Goal: Task Accomplishment & Management: Use online tool/utility

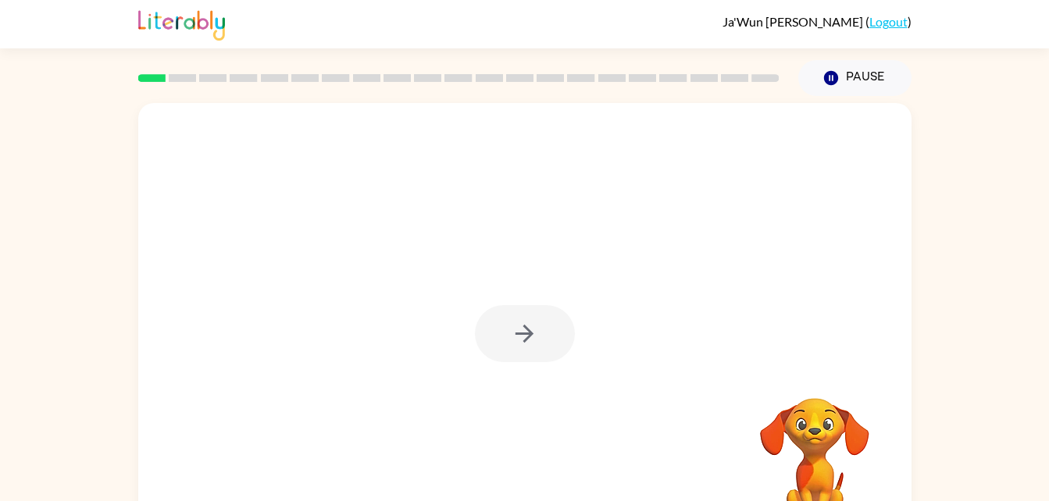
click at [504, 304] on div at bounding box center [524, 326] width 773 height 446
click at [527, 313] on button "button" at bounding box center [525, 333] width 100 height 57
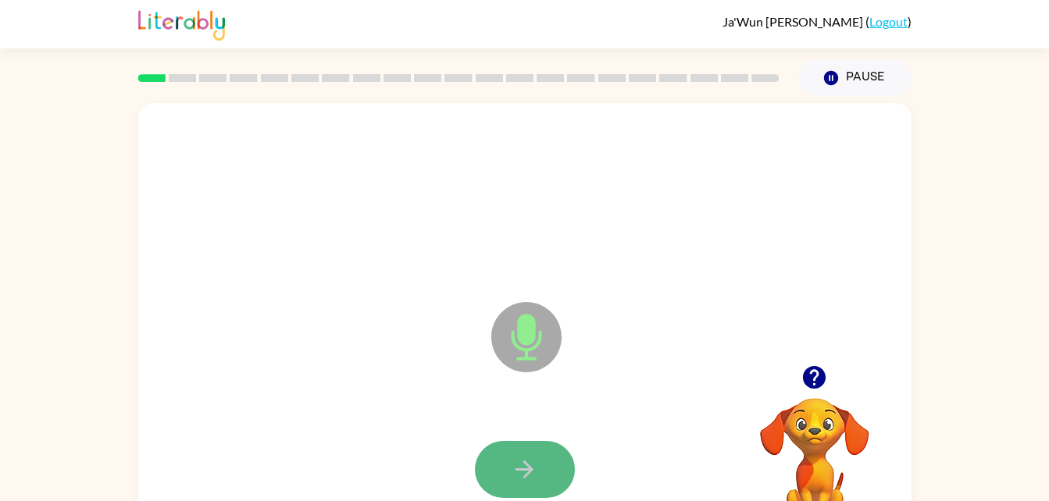
click at [526, 470] on icon "button" at bounding box center [524, 470] width 18 height 18
click at [528, 448] on button "button" at bounding box center [525, 469] width 100 height 57
click at [507, 443] on button "button" at bounding box center [525, 469] width 100 height 57
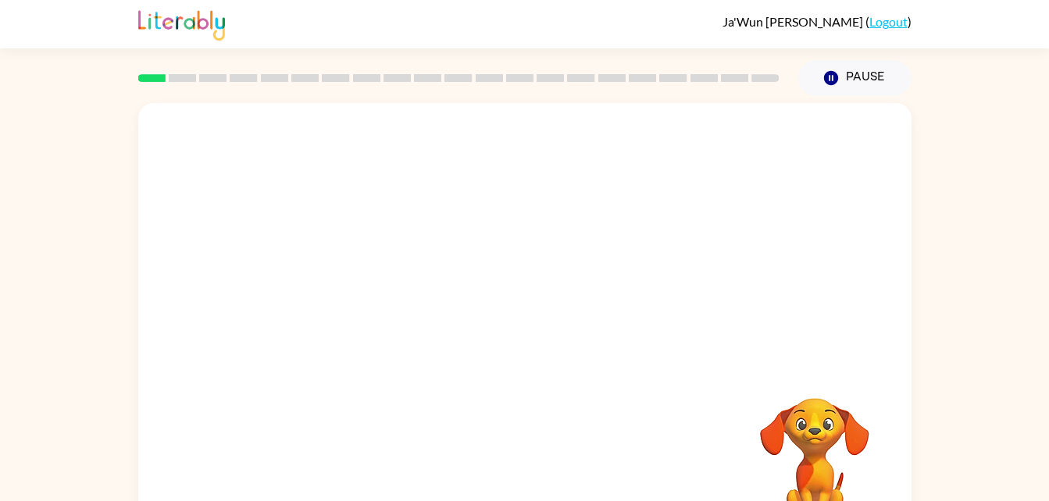
drag, startPoint x: 504, startPoint y: 351, endPoint x: 840, endPoint y: 173, distance: 380.1
click at [840, 173] on div at bounding box center [525, 198] width 742 height 128
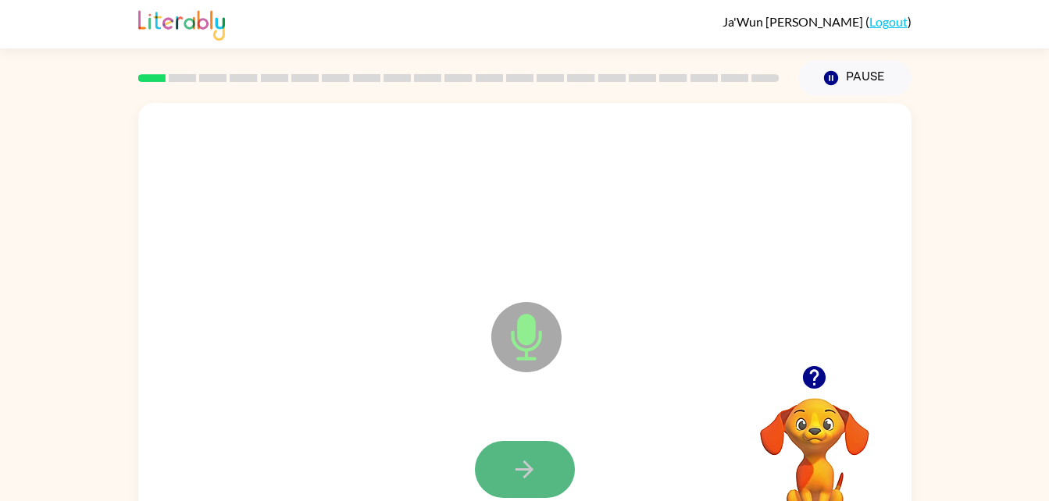
click at [519, 456] on icon "button" at bounding box center [524, 469] width 27 height 27
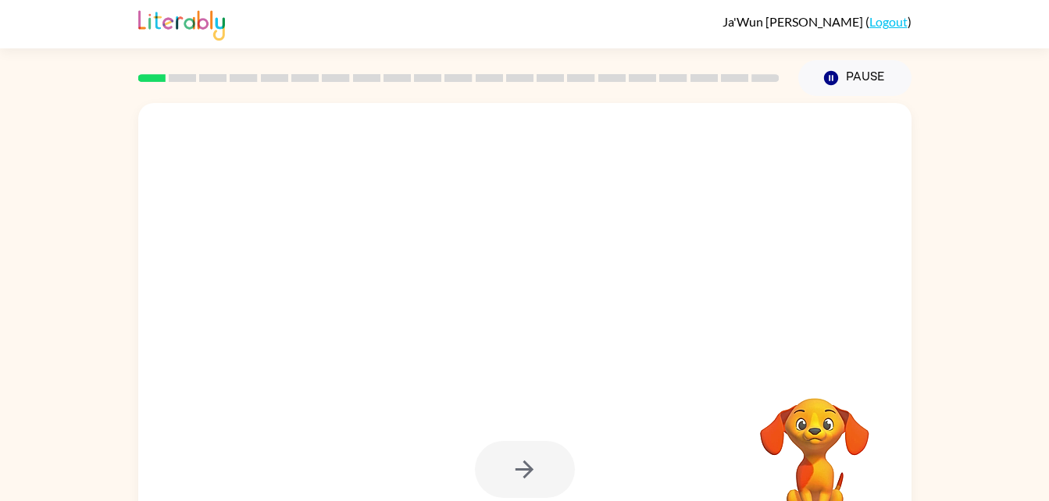
drag, startPoint x: 494, startPoint y: 380, endPoint x: 521, endPoint y: 360, distance: 34.0
click at [521, 360] on div at bounding box center [524, 326] width 773 height 446
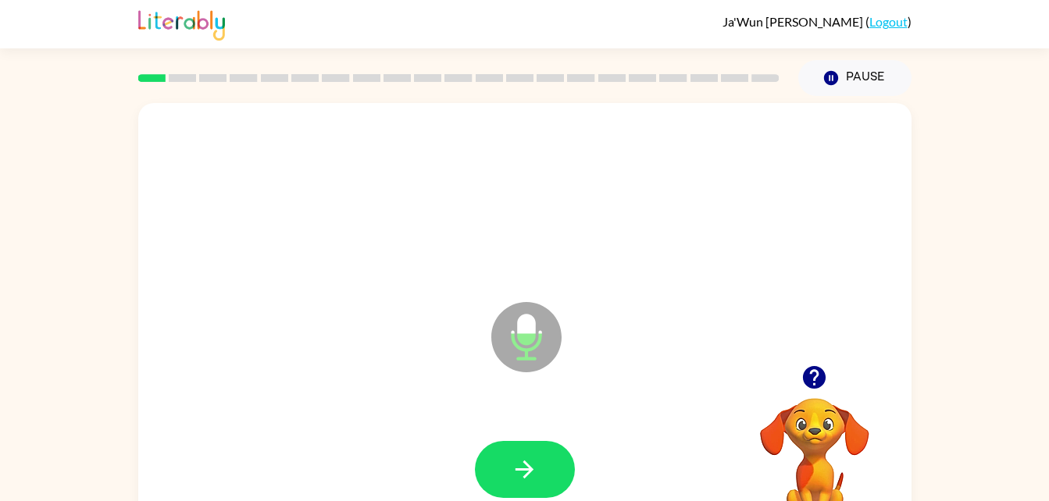
click at [537, 437] on div at bounding box center [525, 470] width 742 height 128
click at [530, 449] on button "button" at bounding box center [525, 469] width 100 height 57
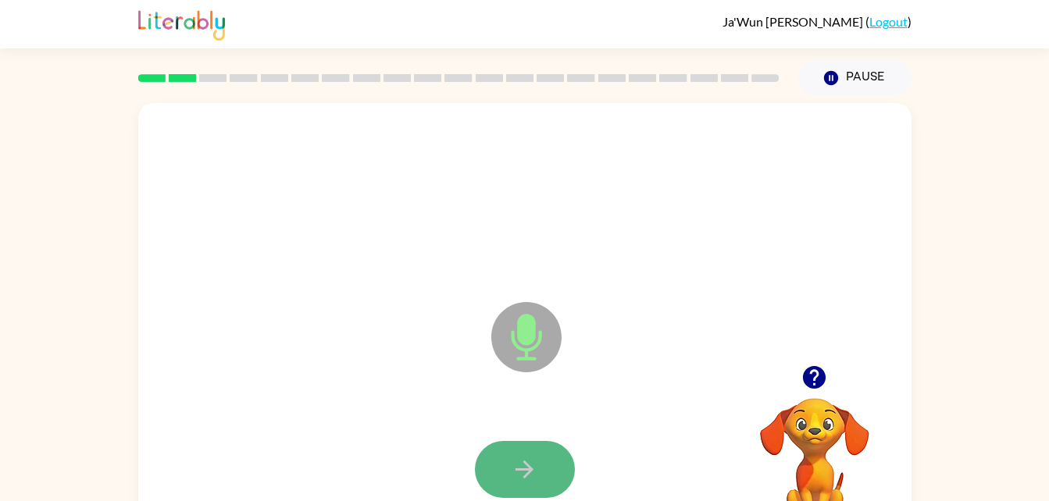
click at [509, 480] on button "button" at bounding box center [525, 469] width 100 height 57
click at [540, 459] on button "button" at bounding box center [525, 469] width 100 height 57
click at [533, 461] on icon "button" at bounding box center [524, 469] width 27 height 27
click at [504, 444] on button "button" at bounding box center [525, 469] width 100 height 57
click at [513, 451] on button "button" at bounding box center [525, 469] width 100 height 57
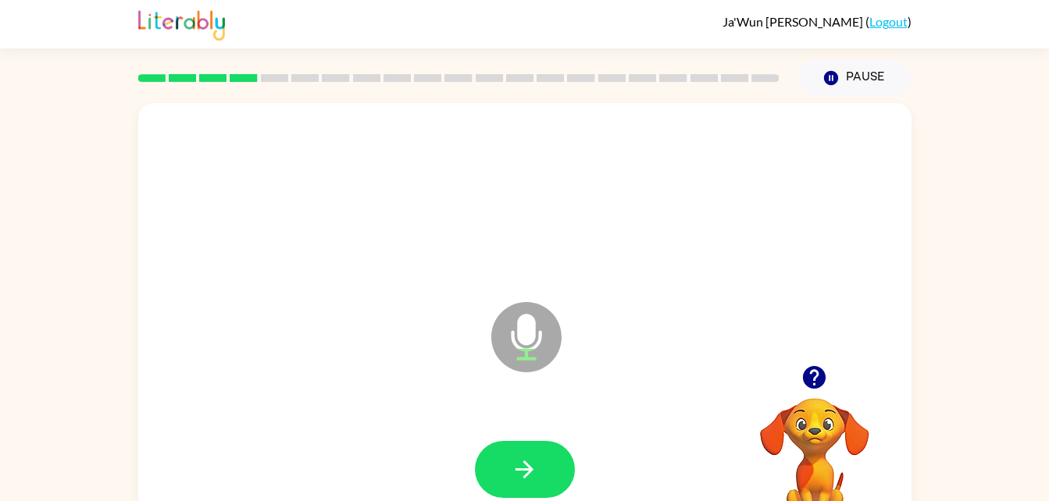
click at [520, 433] on div at bounding box center [525, 470] width 742 height 128
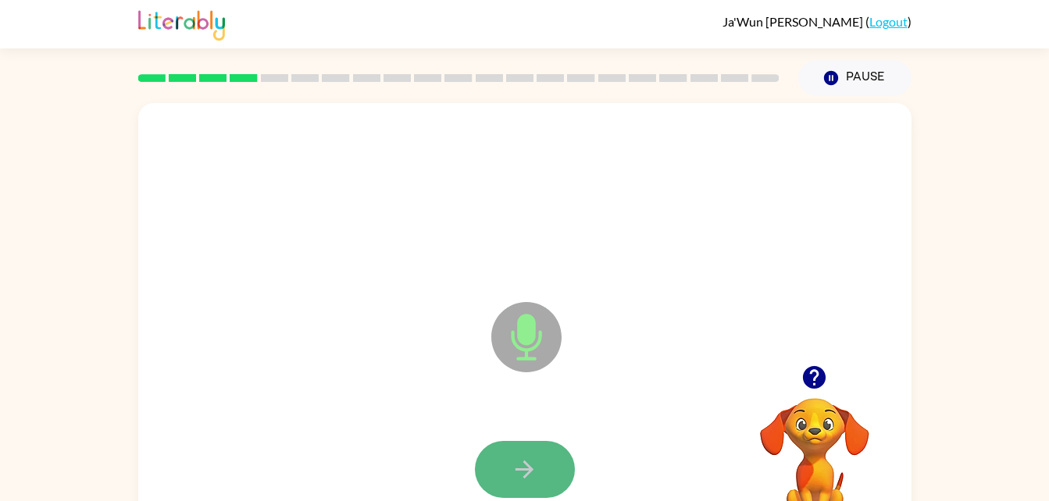
click at [512, 446] on button "button" at bounding box center [525, 469] width 100 height 57
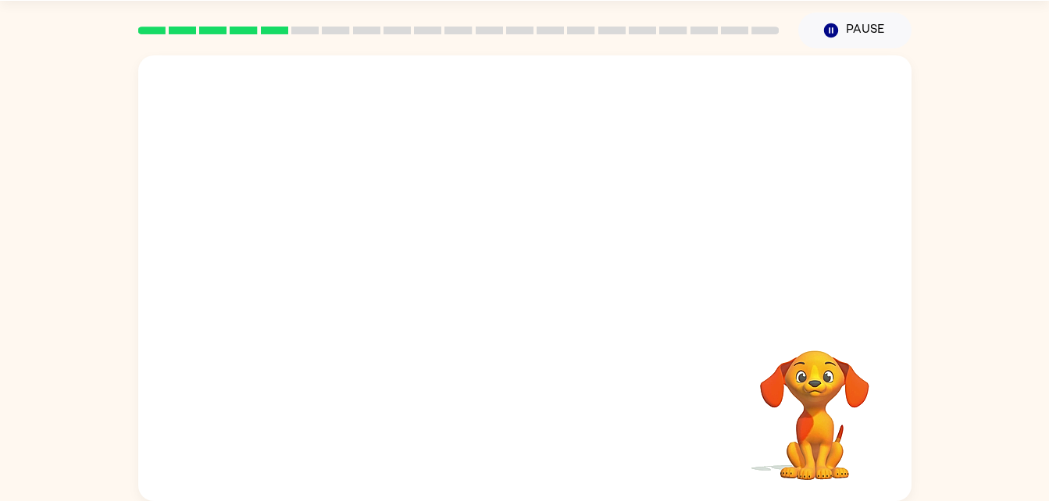
scroll to position [48, 0]
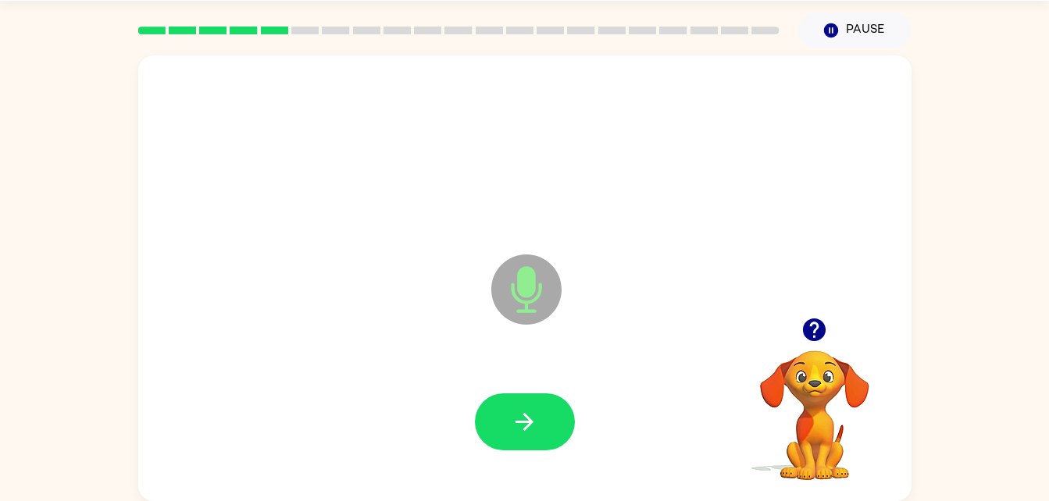
click at [660, 158] on div at bounding box center [525, 151] width 742 height 128
click at [533, 398] on button "button" at bounding box center [525, 422] width 100 height 57
click at [540, 408] on button "button" at bounding box center [525, 422] width 100 height 57
click at [553, 419] on button "button" at bounding box center [525, 422] width 100 height 57
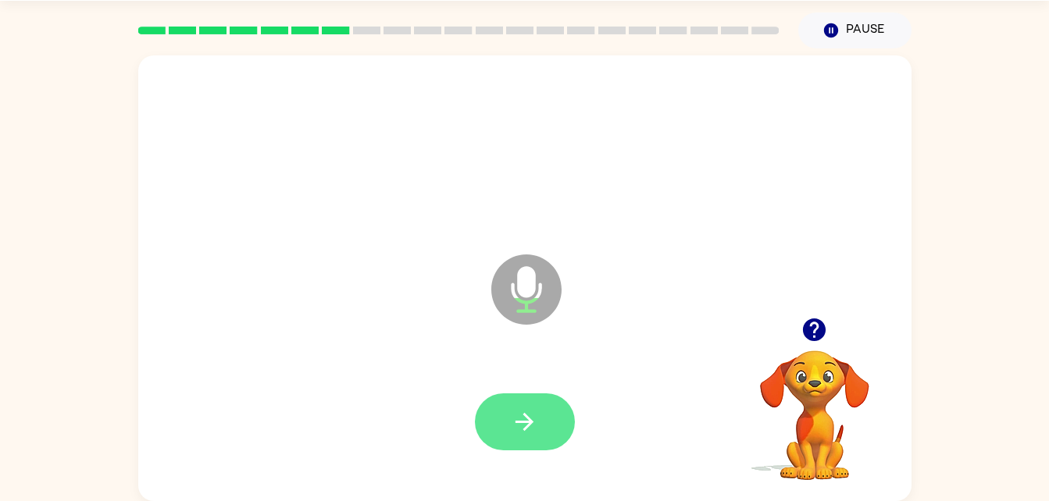
click at [503, 412] on button "button" at bounding box center [525, 422] width 100 height 57
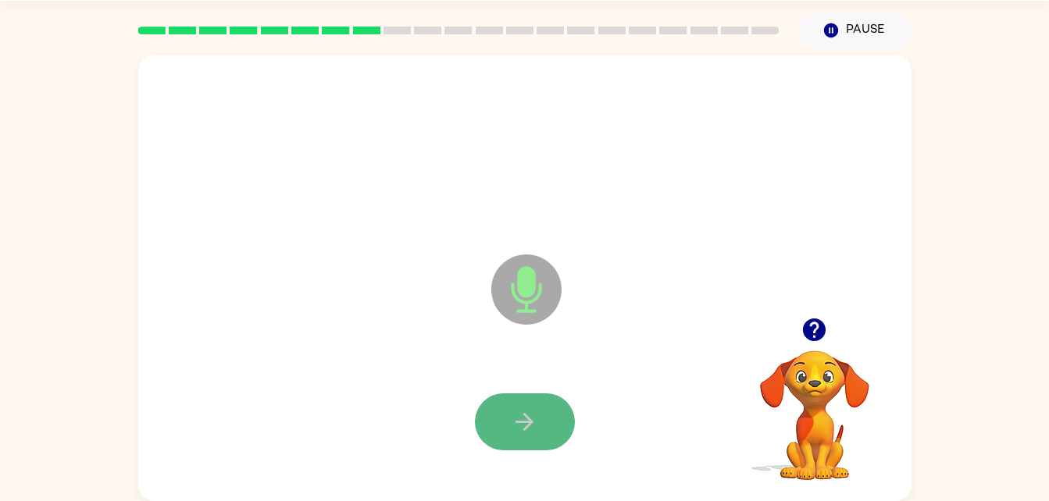
click at [537, 396] on button "button" at bounding box center [525, 422] width 100 height 57
click at [535, 407] on button "button" at bounding box center [525, 422] width 100 height 57
click at [522, 381] on div at bounding box center [525, 422] width 742 height 128
click at [522, 408] on icon "button" at bounding box center [524, 421] width 27 height 27
click at [529, 412] on icon "button" at bounding box center [524, 421] width 27 height 27
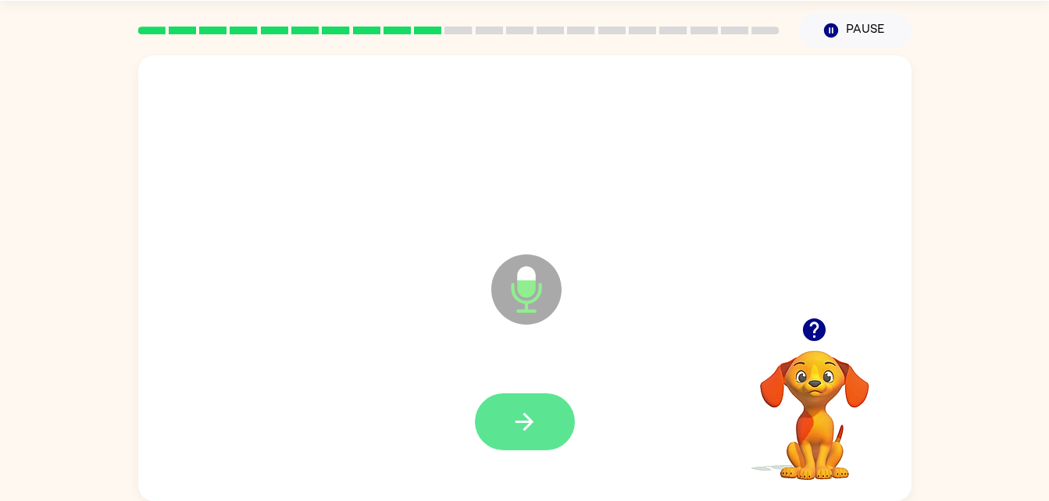
click at [526, 415] on icon "button" at bounding box center [524, 422] width 18 height 18
click at [503, 412] on button "button" at bounding box center [525, 422] width 100 height 57
click at [497, 367] on icon "Microphone The Microphone is here when it is your turn to talk" at bounding box center [604, 309] width 234 height 117
click at [512, 421] on icon "button" at bounding box center [524, 421] width 27 height 27
click at [504, 397] on button "button" at bounding box center [525, 422] width 100 height 57
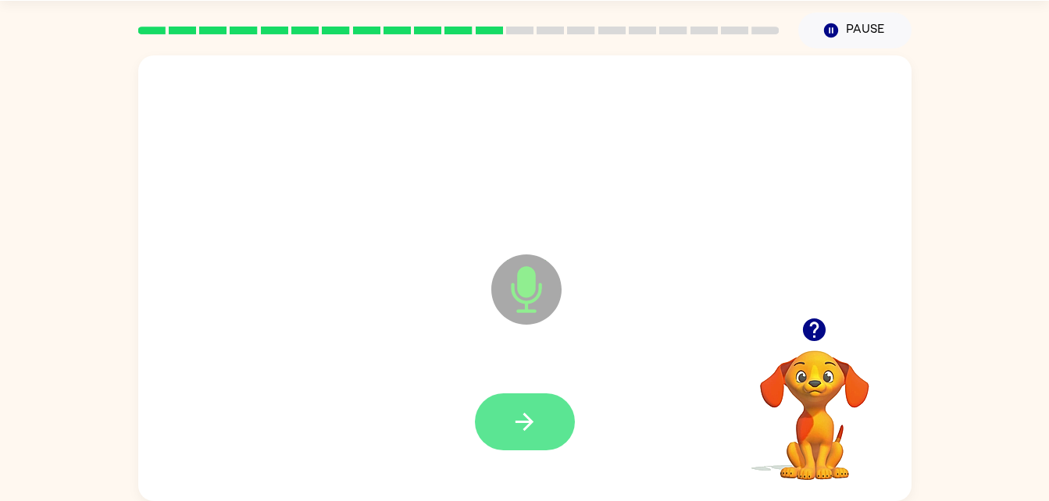
click at [529, 417] on icon "button" at bounding box center [524, 421] width 27 height 27
drag, startPoint x: 529, startPoint y: 417, endPoint x: 486, endPoint y: 394, distance: 49.2
click at [487, 395] on div at bounding box center [525, 422] width 100 height 57
click at [532, 398] on button "button" at bounding box center [525, 422] width 100 height 57
click at [495, 405] on button "button" at bounding box center [525, 422] width 100 height 57
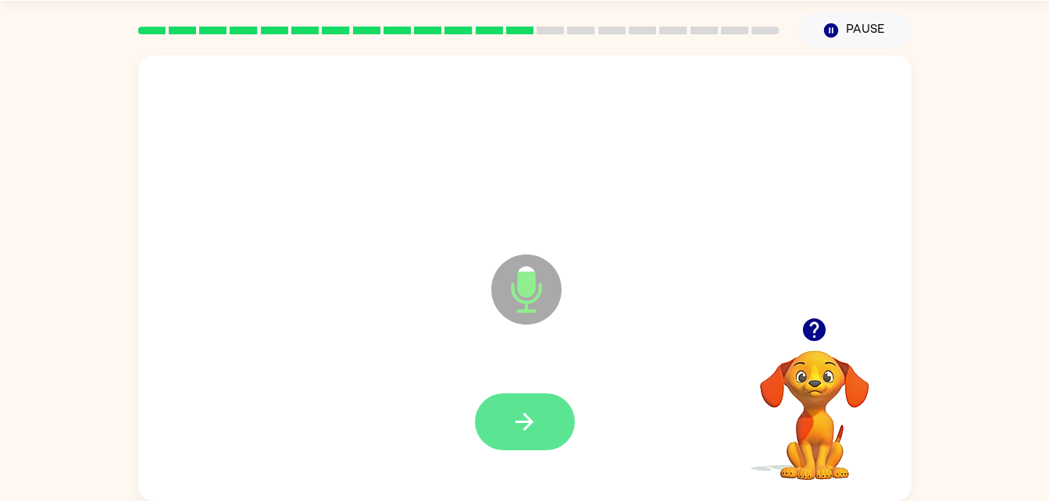
click at [536, 396] on button "button" at bounding box center [525, 422] width 100 height 57
click at [526, 415] on icon "button" at bounding box center [524, 422] width 18 height 18
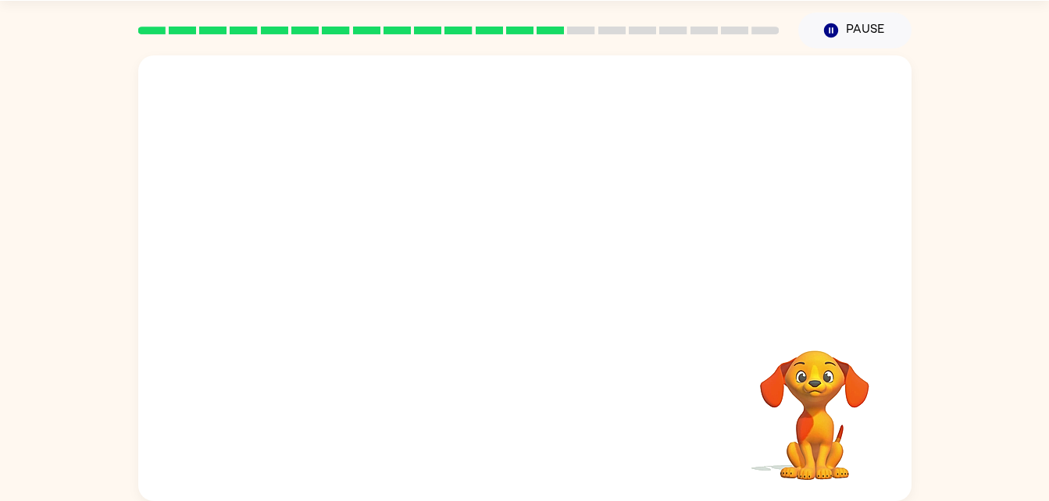
click at [963, 166] on div "Your browser must support playing .mp4 files to use Literably. Please try using…" at bounding box center [524, 274] width 1049 height 453
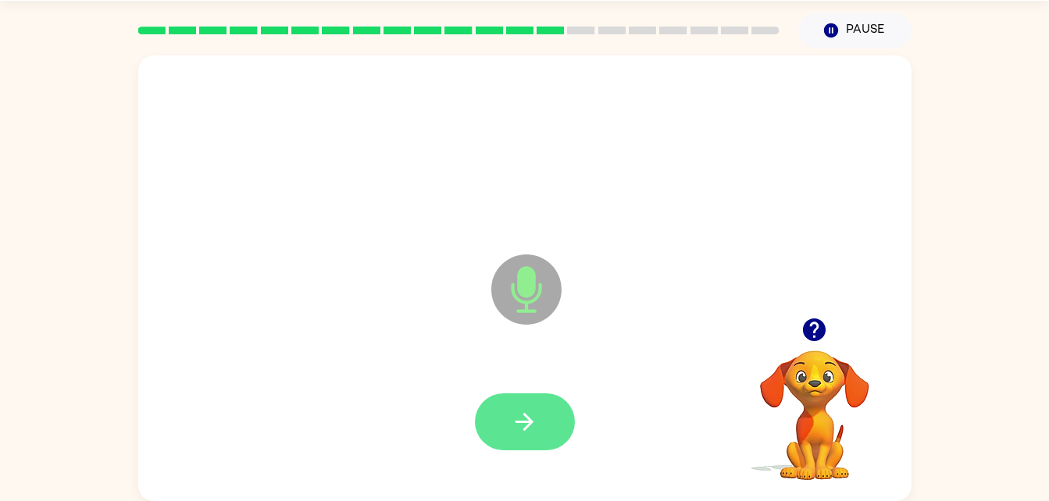
click at [499, 394] on button "button" at bounding box center [525, 422] width 100 height 57
click at [512, 401] on button "button" at bounding box center [525, 422] width 100 height 57
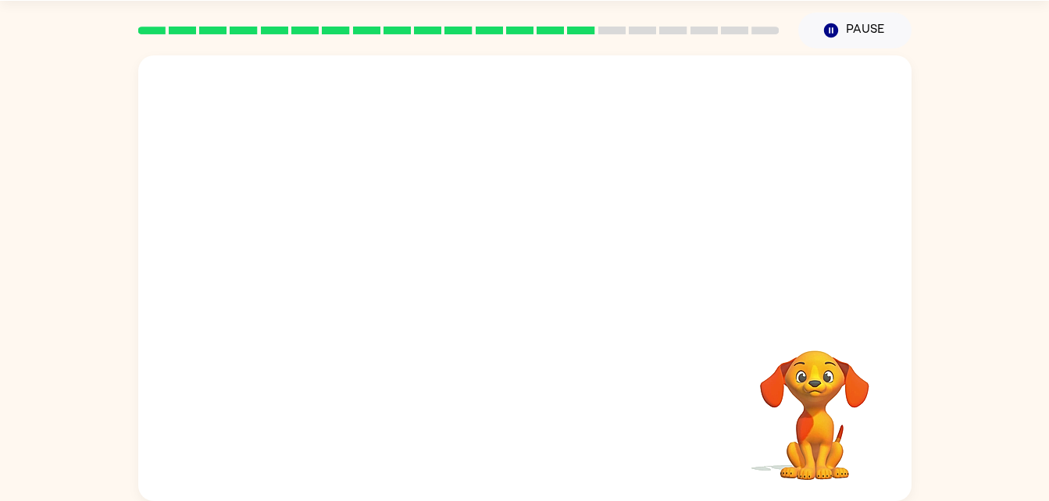
click at [736, 276] on div at bounding box center [487, 251] width 667 height 56
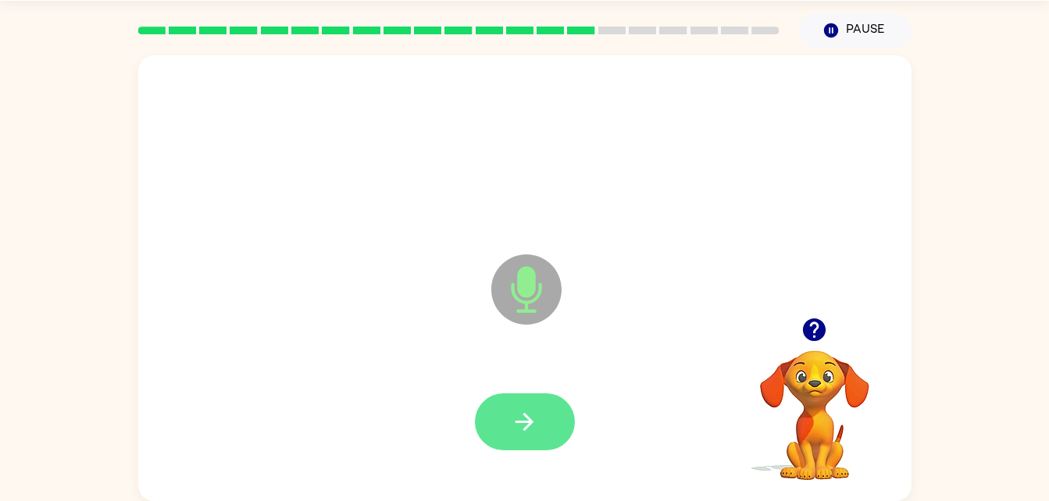
click at [517, 412] on icon "button" at bounding box center [524, 421] width 27 height 27
click at [530, 412] on icon "button" at bounding box center [524, 421] width 27 height 27
click at [526, 412] on icon "button" at bounding box center [524, 421] width 27 height 27
click at [562, 394] on div at bounding box center [525, 422] width 100 height 57
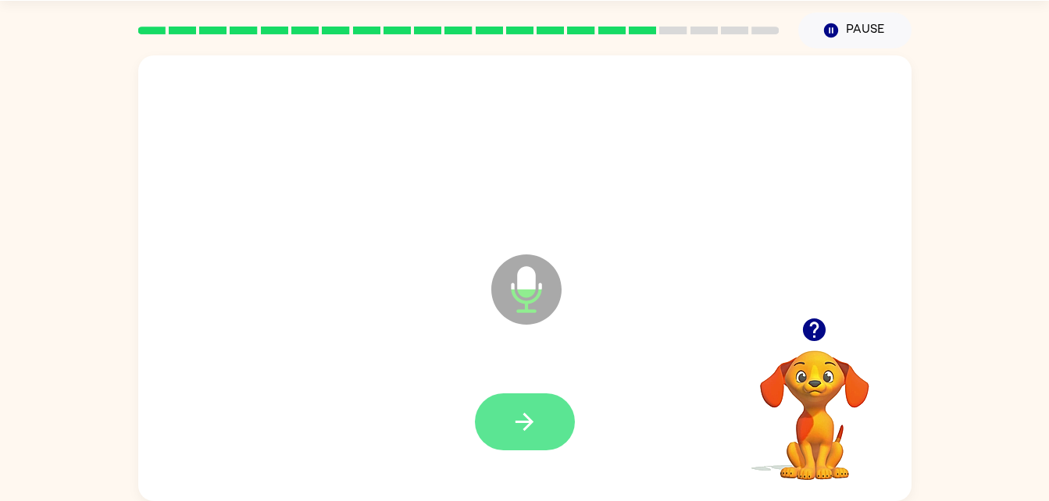
click at [512, 427] on icon "button" at bounding box center [524, 421] width 27 height 27
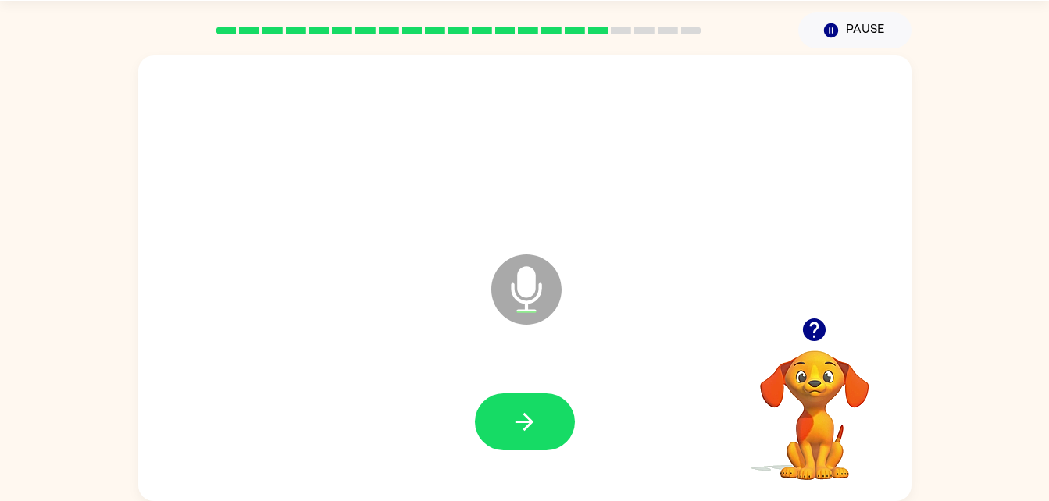
scroll to position [0, 0]
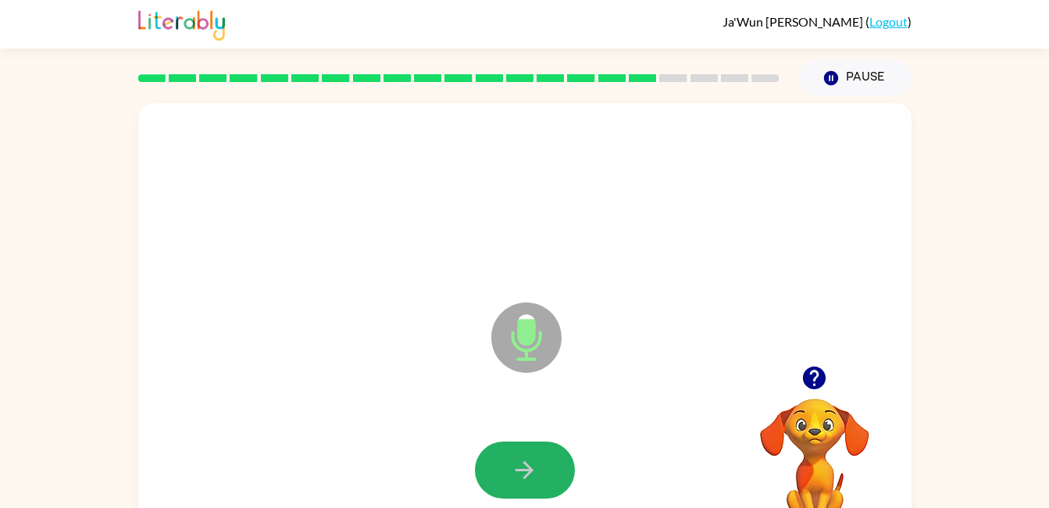
click at [531, 487] on button "button" at bounding box center [525, 469] width 100 height 57
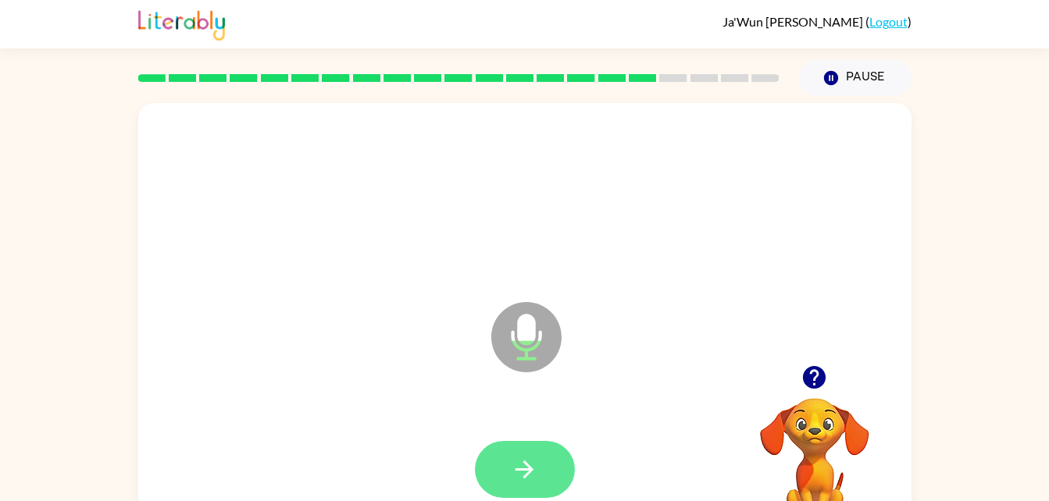
click at [529, 474] on icon "button" at bounding box center [524, 469] width 27 height 27
click at [529, 465] on icon "button" at bounding box center [524, 470] width 18 height 18
click at [529, 490] on button "button" at bounding box center [525, 469] width 100 height 57
click at [503, 451] on button "button" at bounding box center [525, 469] width 100 height 57
click at [494, 460] on button "button" at bounding box center [525, 469] width 100 height 57
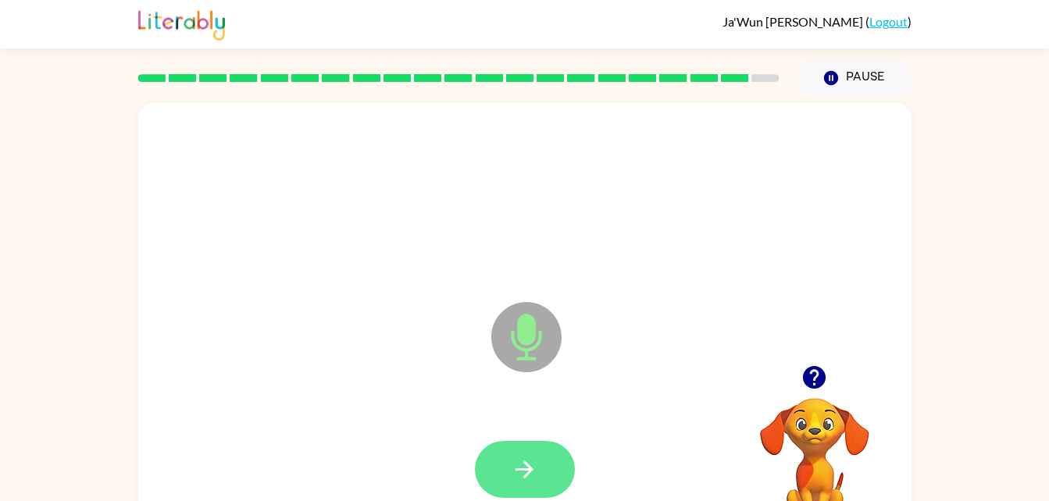
click at [504, 473] on button "button" at bounding box center [525, 469] width 100 height 57
click at [514, 474] on icon "button" at bounding box center [524, 469] width 27 height 27
